Goal: Information Seeking & Learning: Learn about a topic

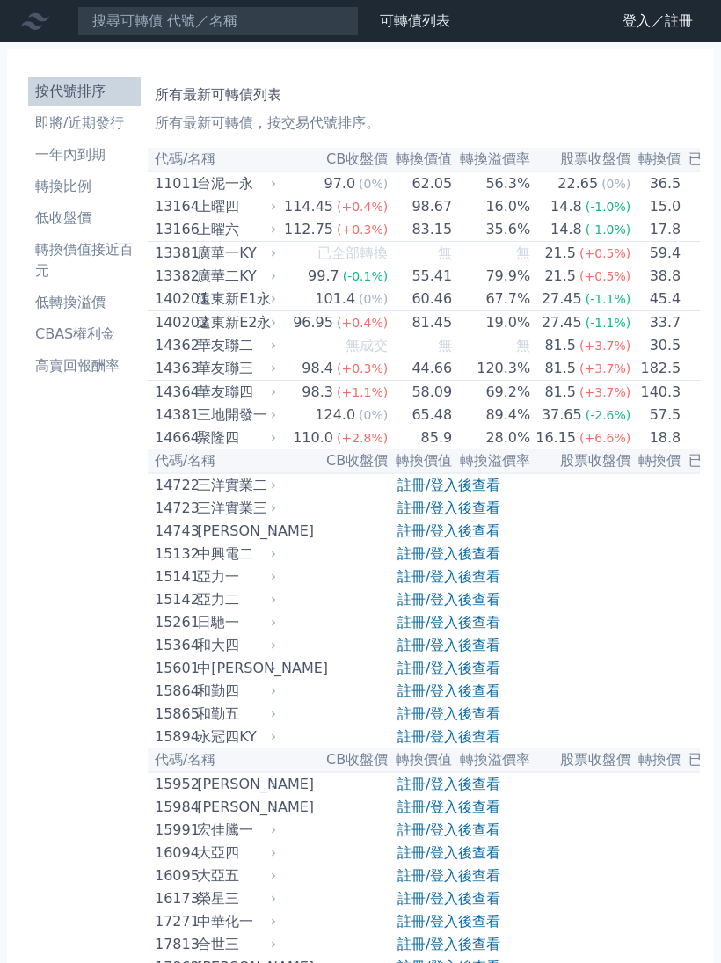
click at [633, 16] on link "登入／註冊" at bounding box center [658, 21] width 98 height 28
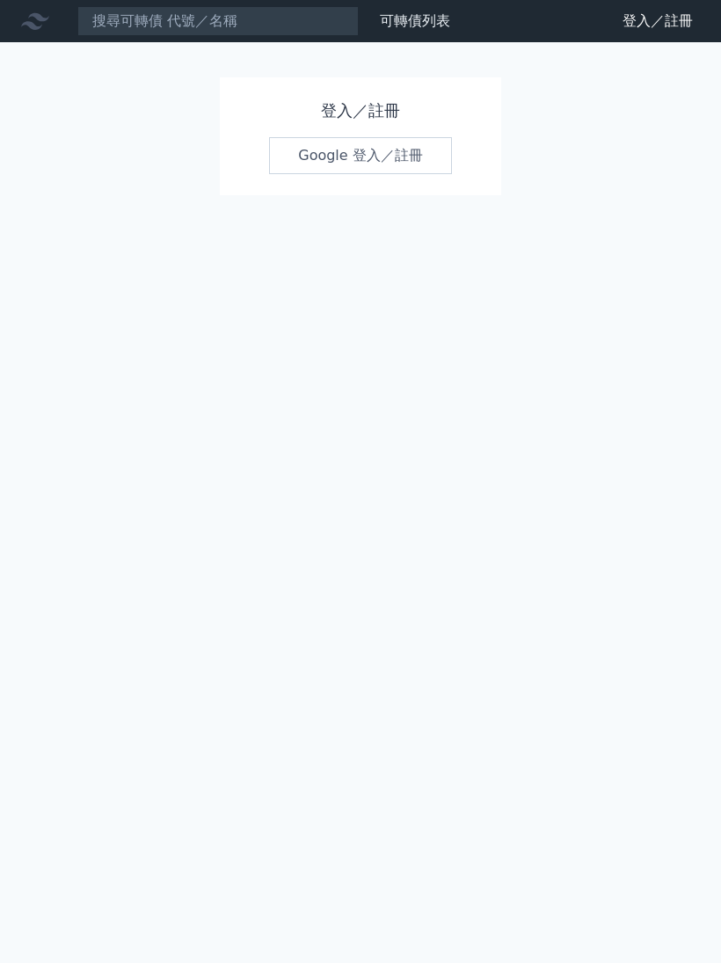
click at [332, 159] on link "Google 登入／註冊" at bounding box center [360, 155] width 183 height 37
click at [339, 159] on link "Google 登入／註冊" at bounding box center [360, 155] width 183 height 37
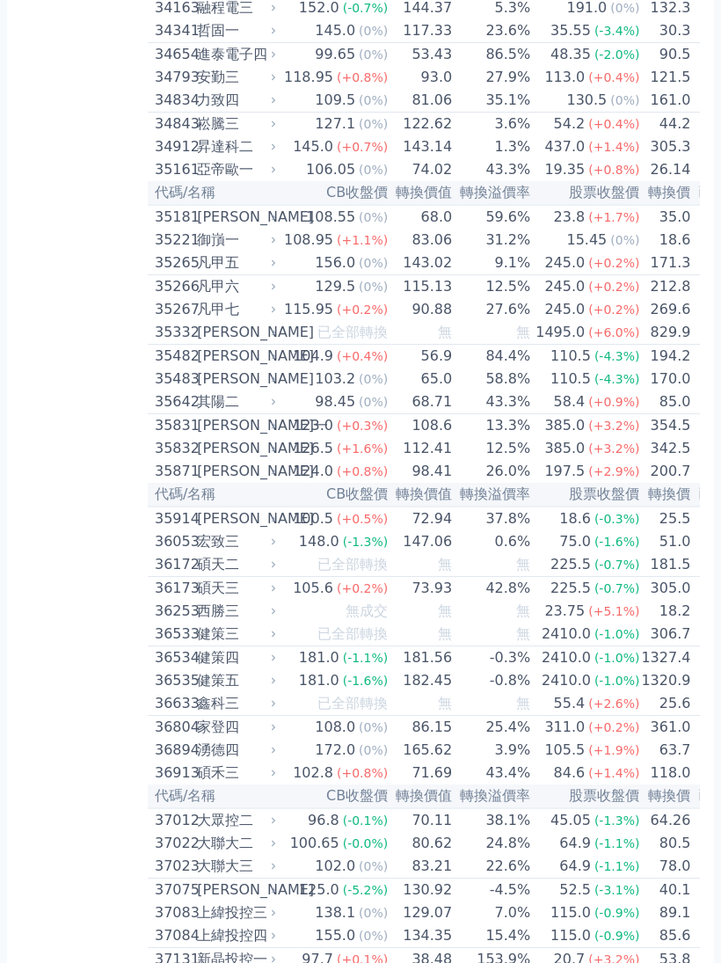
scroll to position [3585, 0]
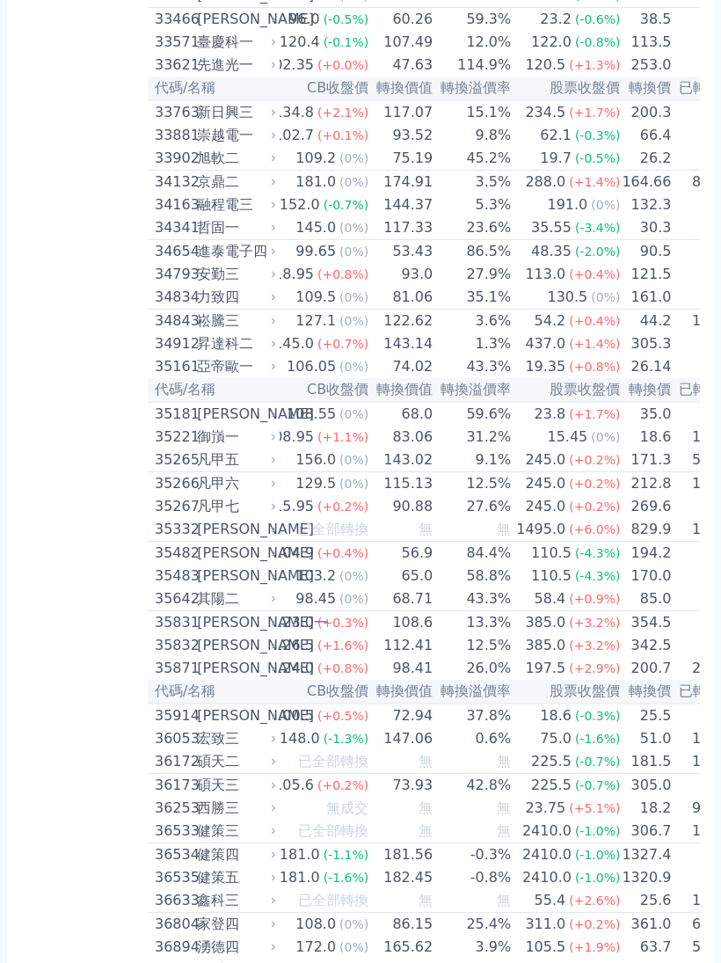
scroll to position [0, 18]
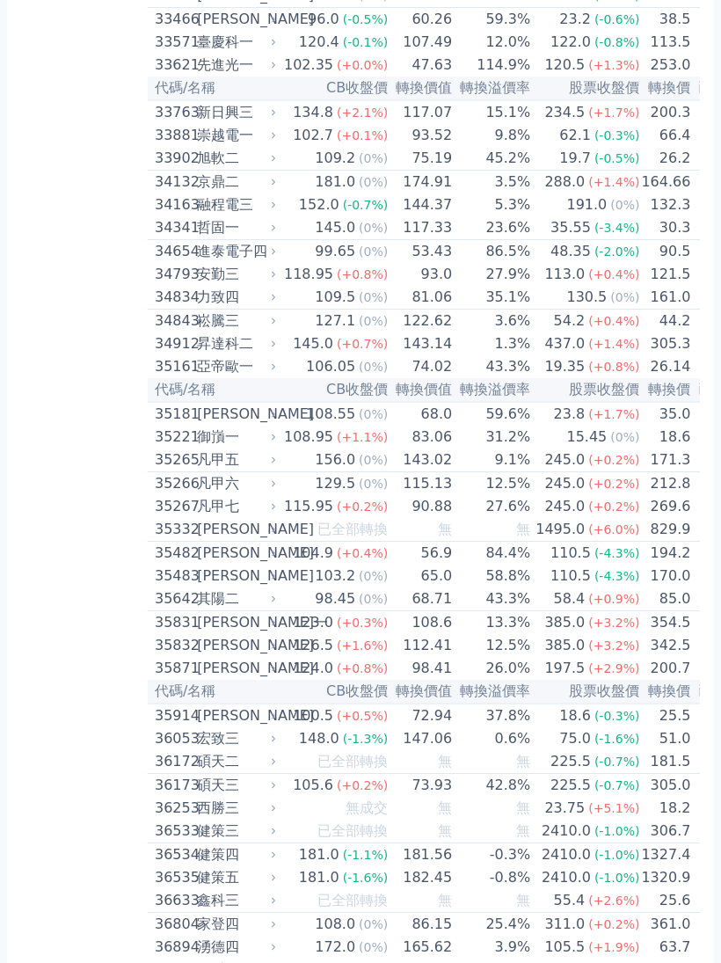
scroll to position [0, 0]
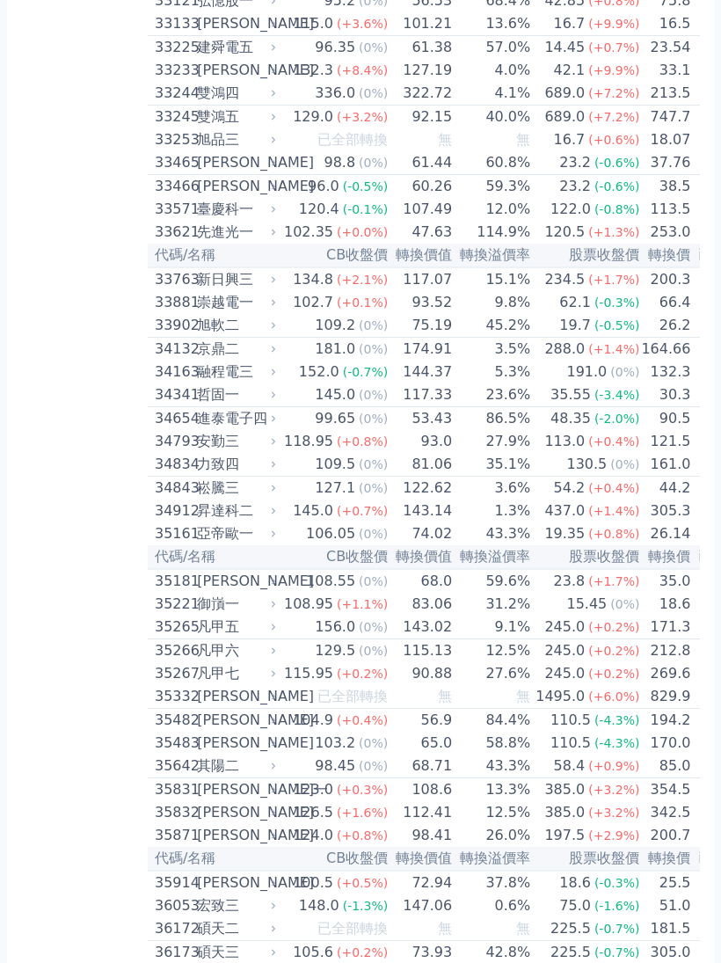
scroll to position [3241, 0]
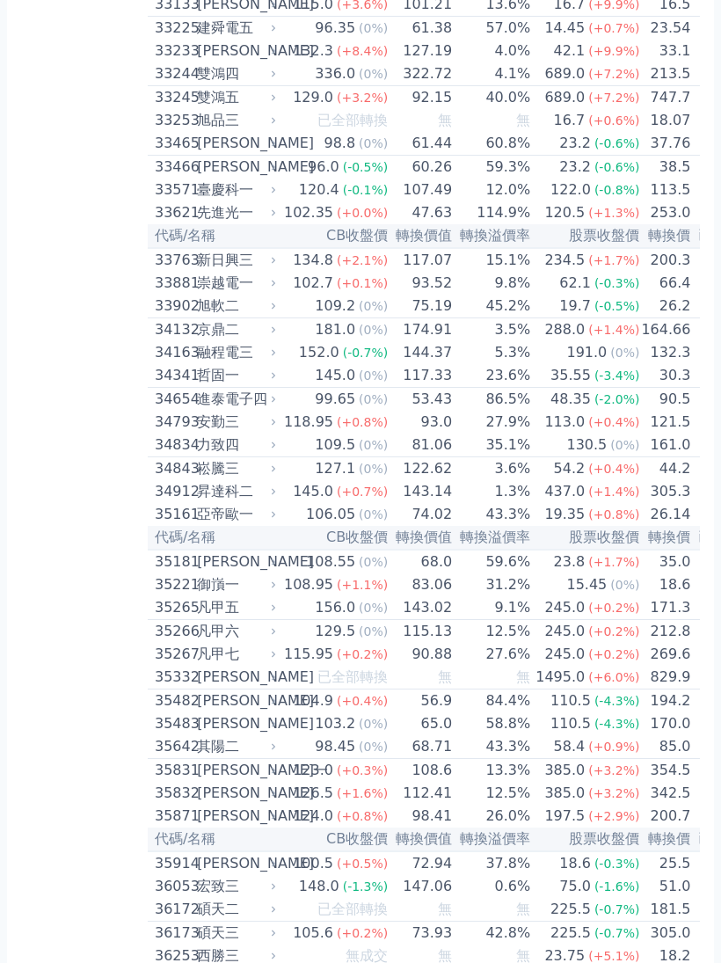
click at [219, 62] on div "加百裕三" at bounding box center [235, 50] width 76 height 21
click at [161, 62] on div "33233" at bounding box center [174, 50] width 38 height 21
click at [193, 62] on div "33233 加百裕三" at bounding box center [211, 50] width 113 height 21
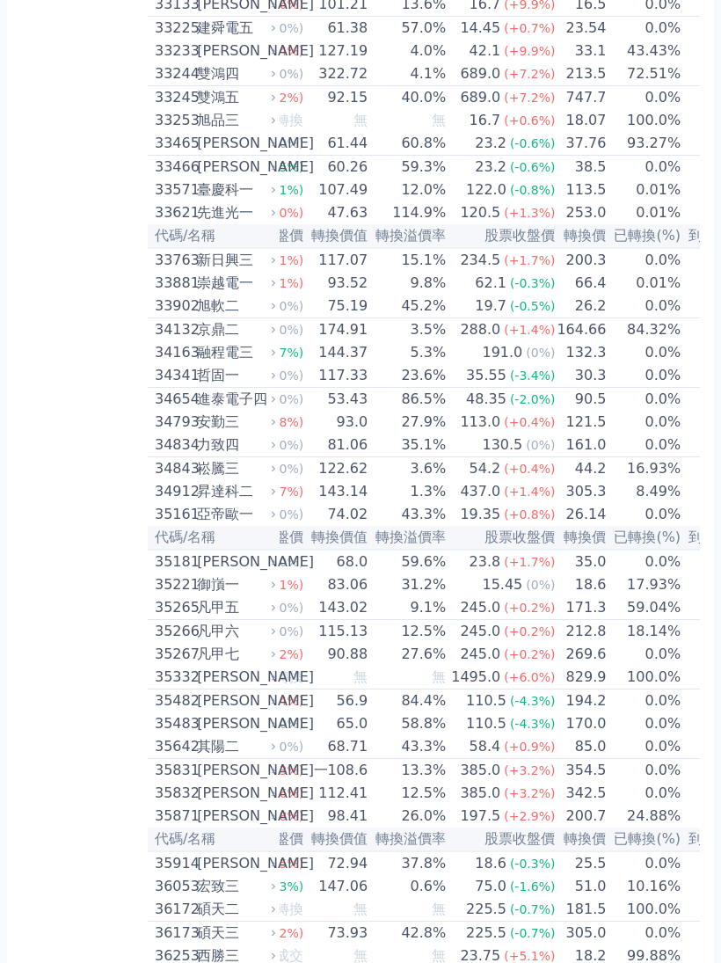
scroll to position [0, 80]
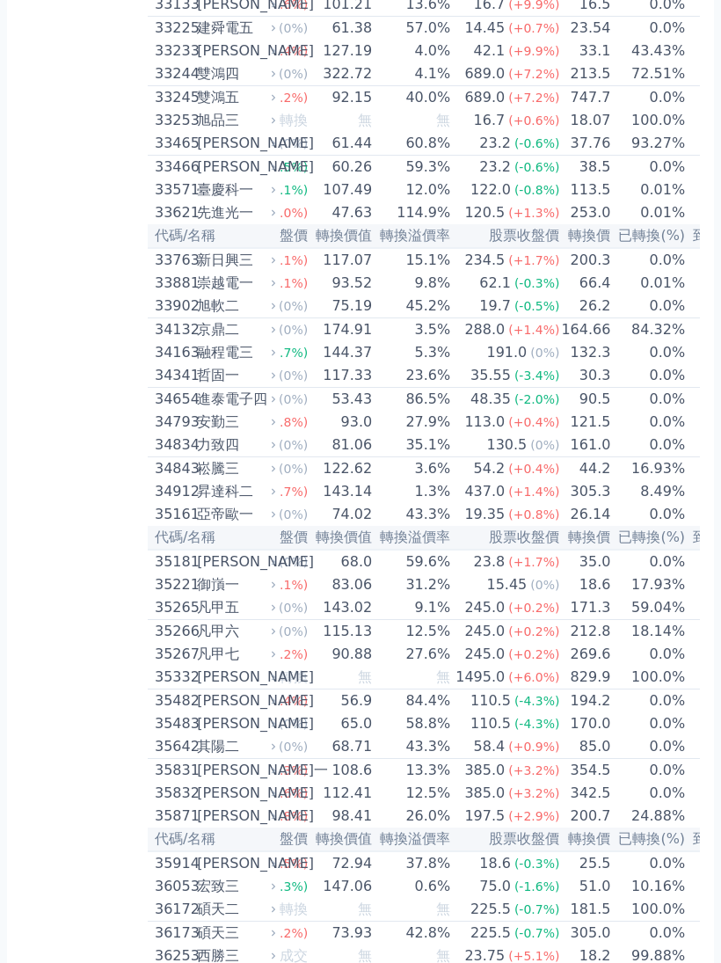
click at [242, 271] on div "新日興三" at bounding box center [235, 260] width 76 height 21
click at [244, 271] on div "新日興三" at bounding box center [235, 260] width 76 height 21
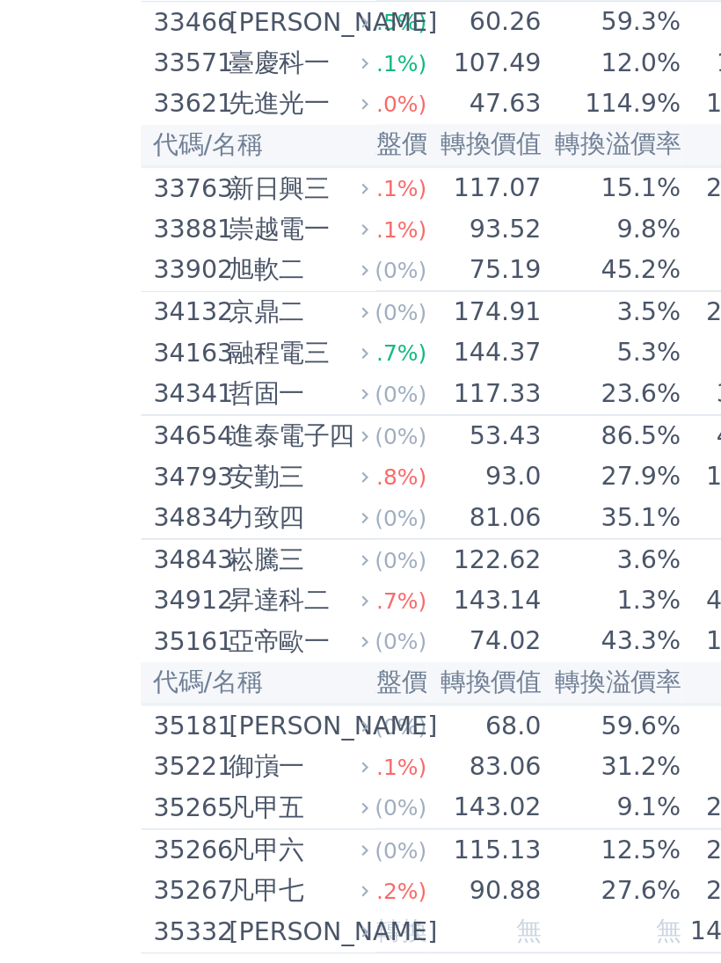
click at [197, 62] on div "加百裕三" at bounding box center [235, 50] width 76 height 21
click at [155, 62] on div "33233" at bounding box center [174, 50] width 38 height 21
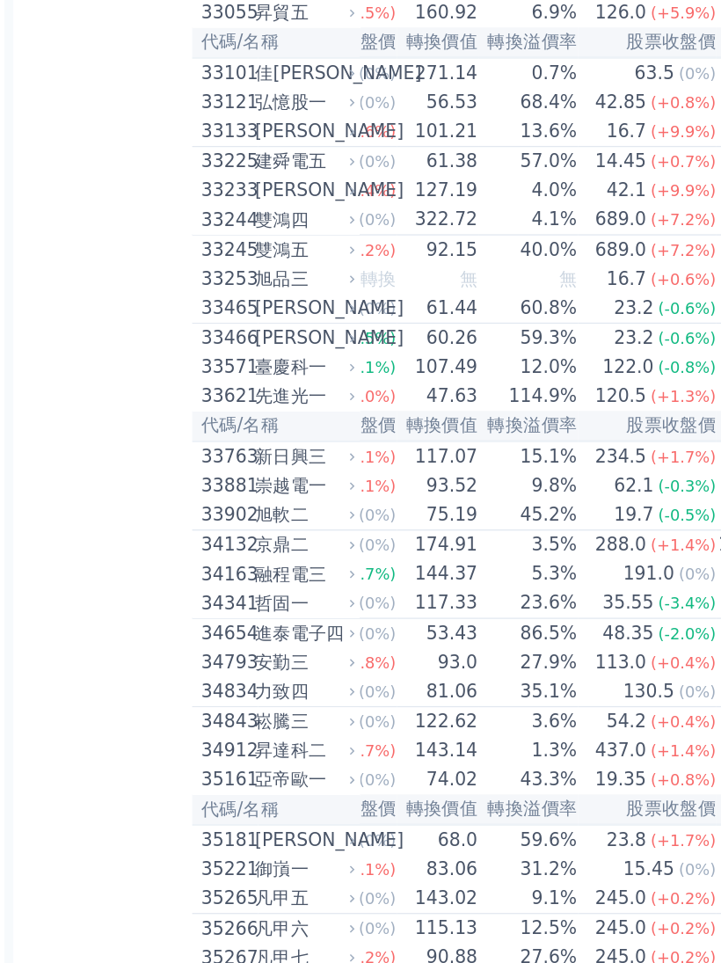
scroll to position [3129, 0]
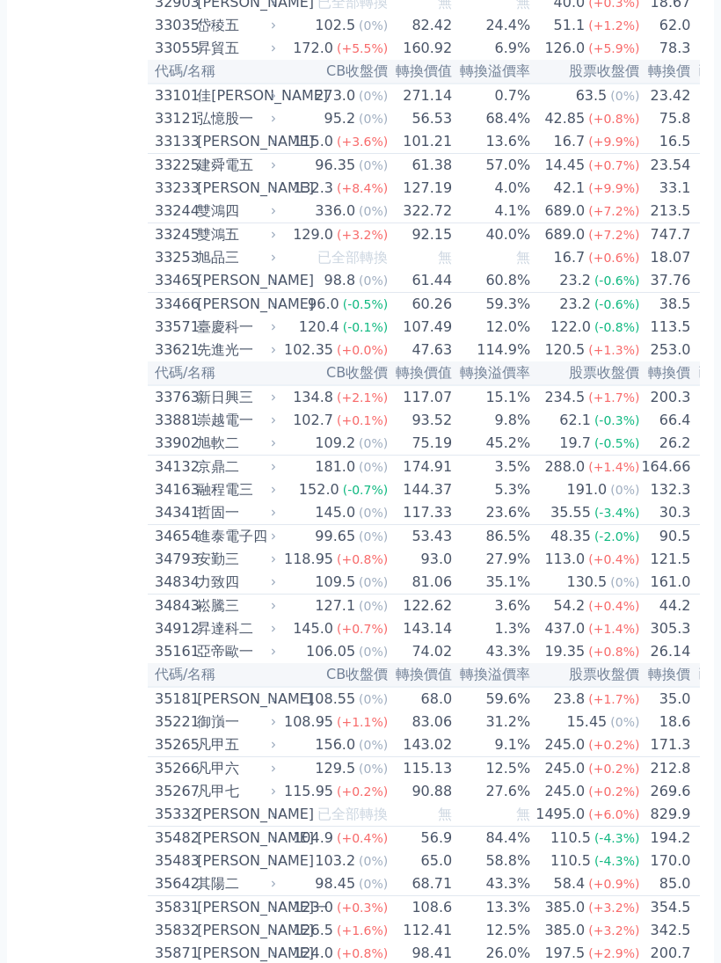
scroll to position [3111, 0]
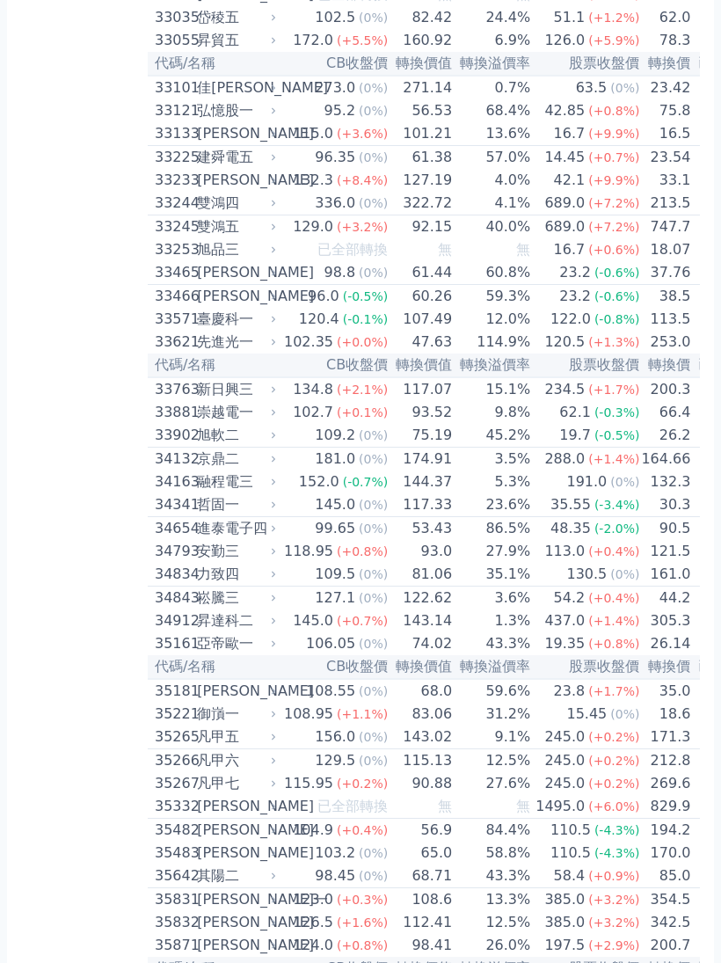
click at [235, 192] on div "加百裕三" at bounding box center [235, 181] width 76 height 21
click at [368, 188] on span "(+8.4%)" at bounding box center [362, 181] width 51 height 14
click at [372, 188] on span "(+8.4%)" at bounding box center [362, 181] width 51 height 14
click at [185, 192] on div "33233" at bounding box center [174, 181] width 38 height 21
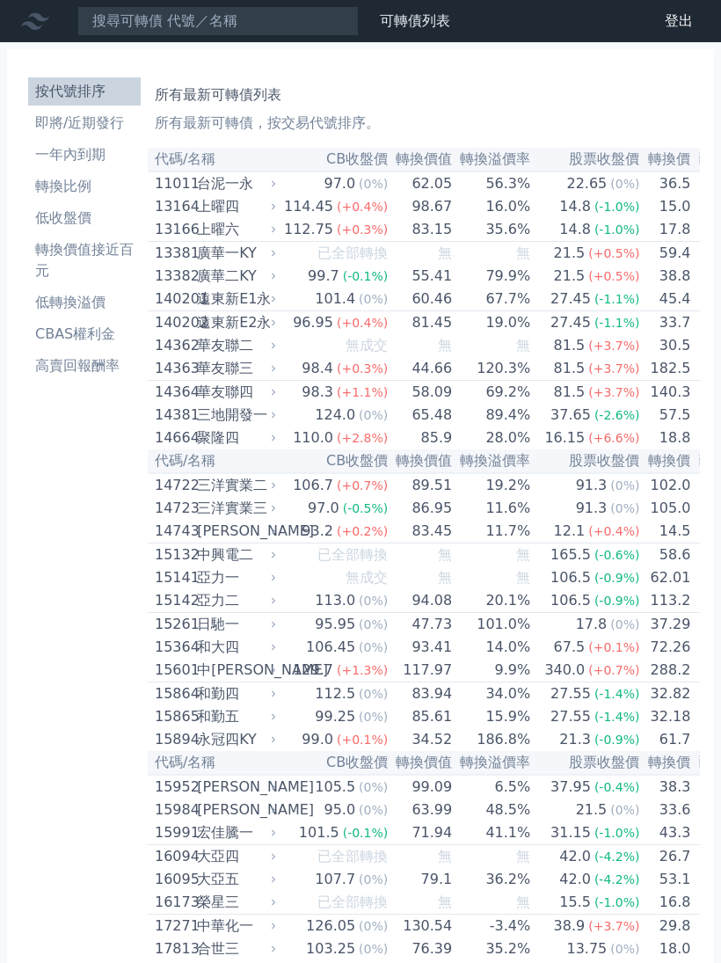
click at [110, 123] on li "即將/近期發行" at bounding box center [84, 123] width 113 height 21
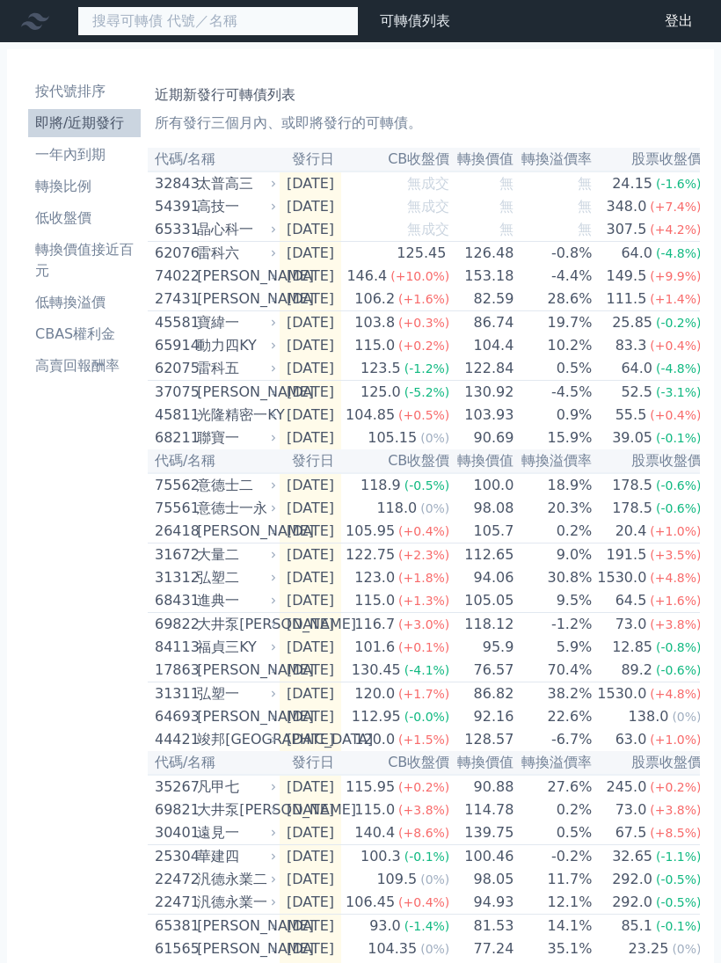
click at [299, 24] on input at bounding box center [217, 21] width 281 height 30
click at [303, 27] on input "3323" at bounding box center [217, 21] width 281 height 30
type input "3323"
click at [297, 21] on input "3323" at bounding box center [217, 21] width 281 height 30
click at [295, 12] on input "3323" at bounding box center [217, 21] width 281 height 30
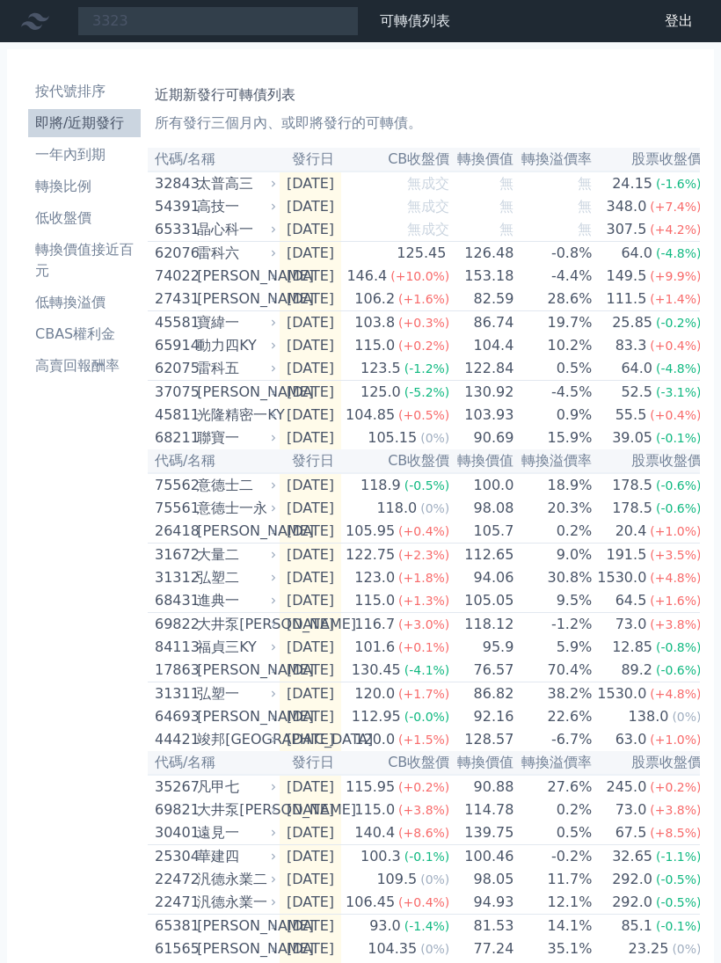
click at [403, 25] on link "可轉債列表" at bounding box center [415, 20] width 70 height 17
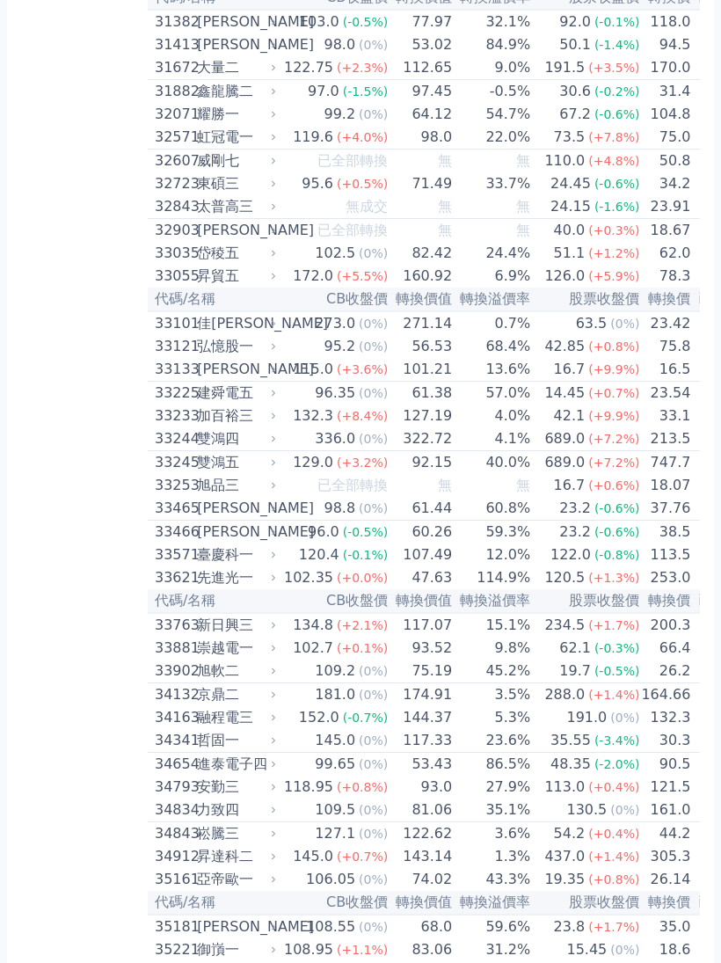
click at [257, 404] on div "建舜電五" at bounding box center [235, 393] width 76 height 21
click at [261, 426] on div "加百裕三" at bounding box center [235, 415] width 76 height 21
click at [244, 426] on div "加百裕三" at bounding box center [235, 415] width 76 height 21
click at [243, 426] on div "加百裕三" at bounding box center [235, 415] width 76 height 21
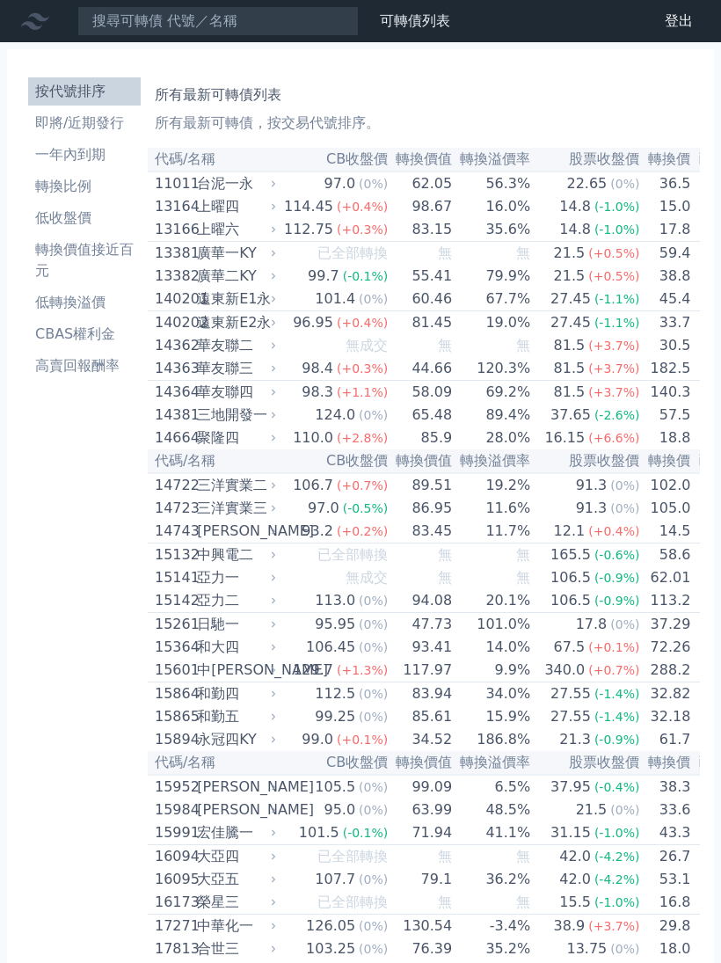
click at [101, 128] on li "即將/近期發行" at bounding box center [84, 123] width 113 height 21
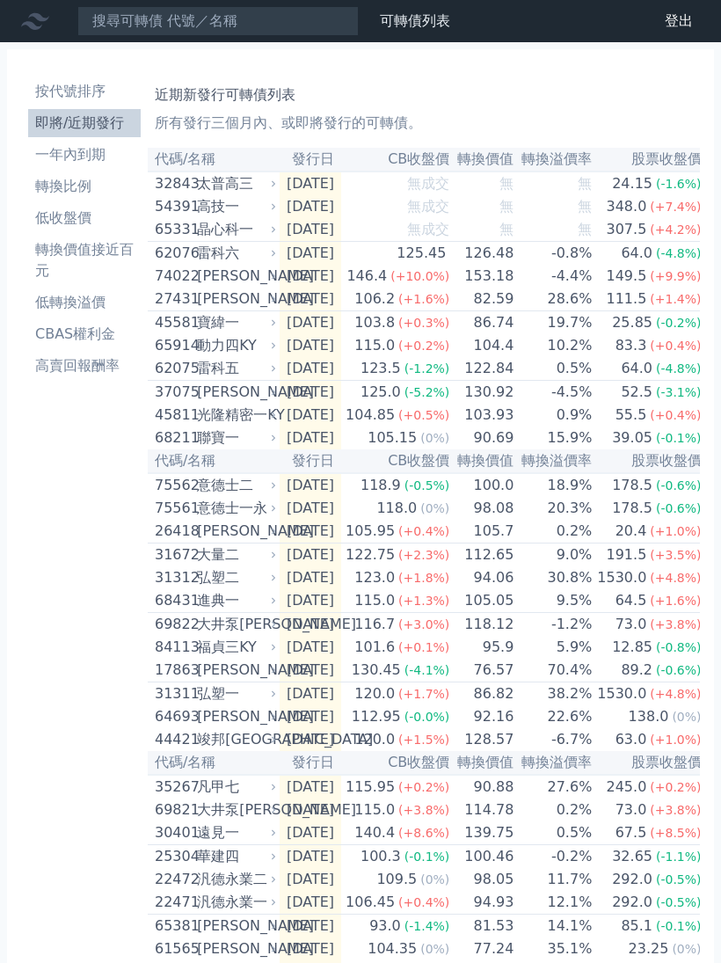
click at [187, 157] on th "代碼/名稱" at bounding box center [214, 160] width 132 height 24
click at [205, 171] on th "代碼/名稱" at bounding box center [214, 160] width 132 height 24
click at [210, 171] on th "代碼/名稱" at bounding box center [214, 160] width 132 height 24
